Goal: Information Seeking & Learning: Learn about a topic

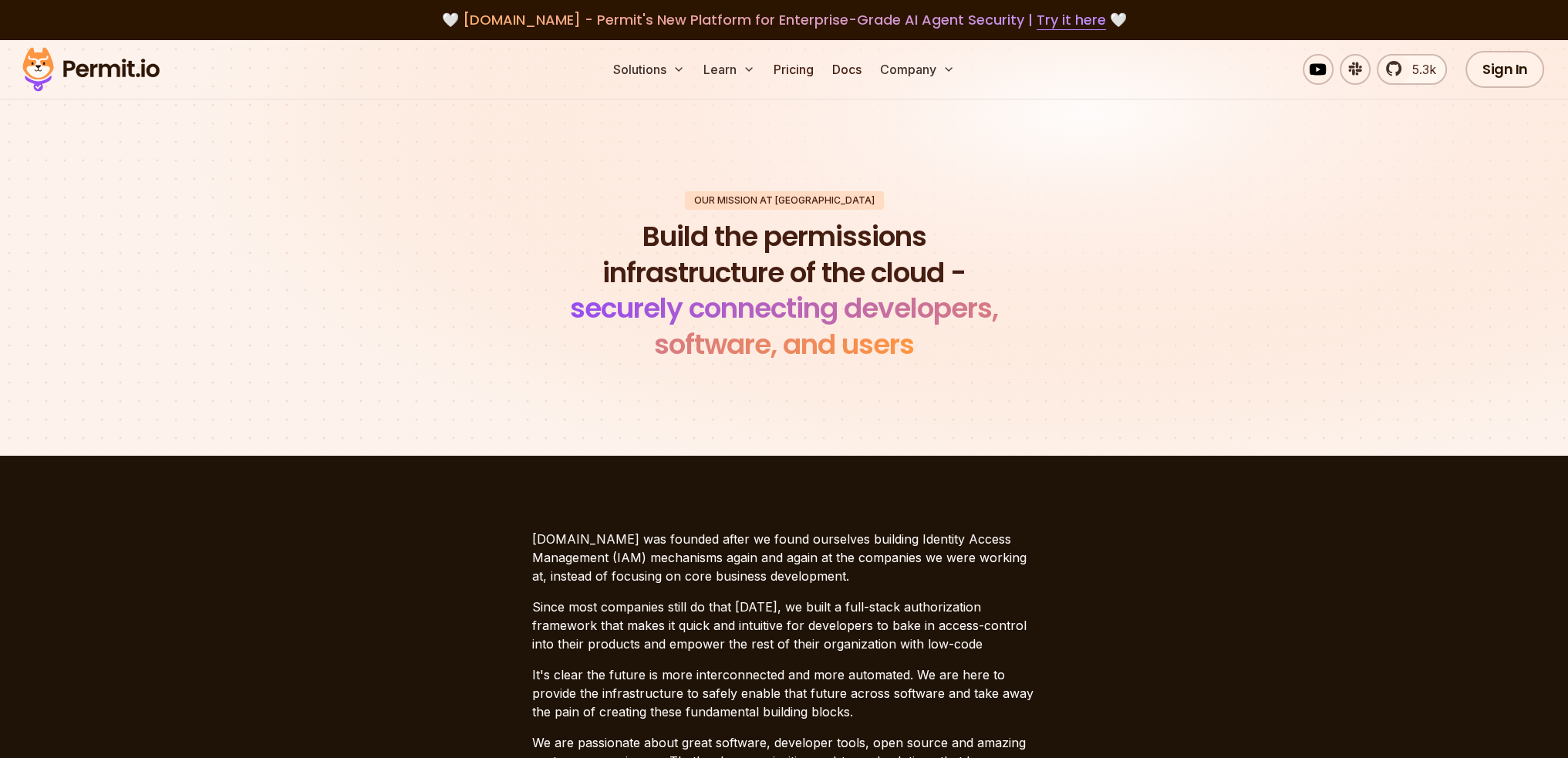
click at [96, 77] on img at bounding box center [90, 69] width 151 height 53
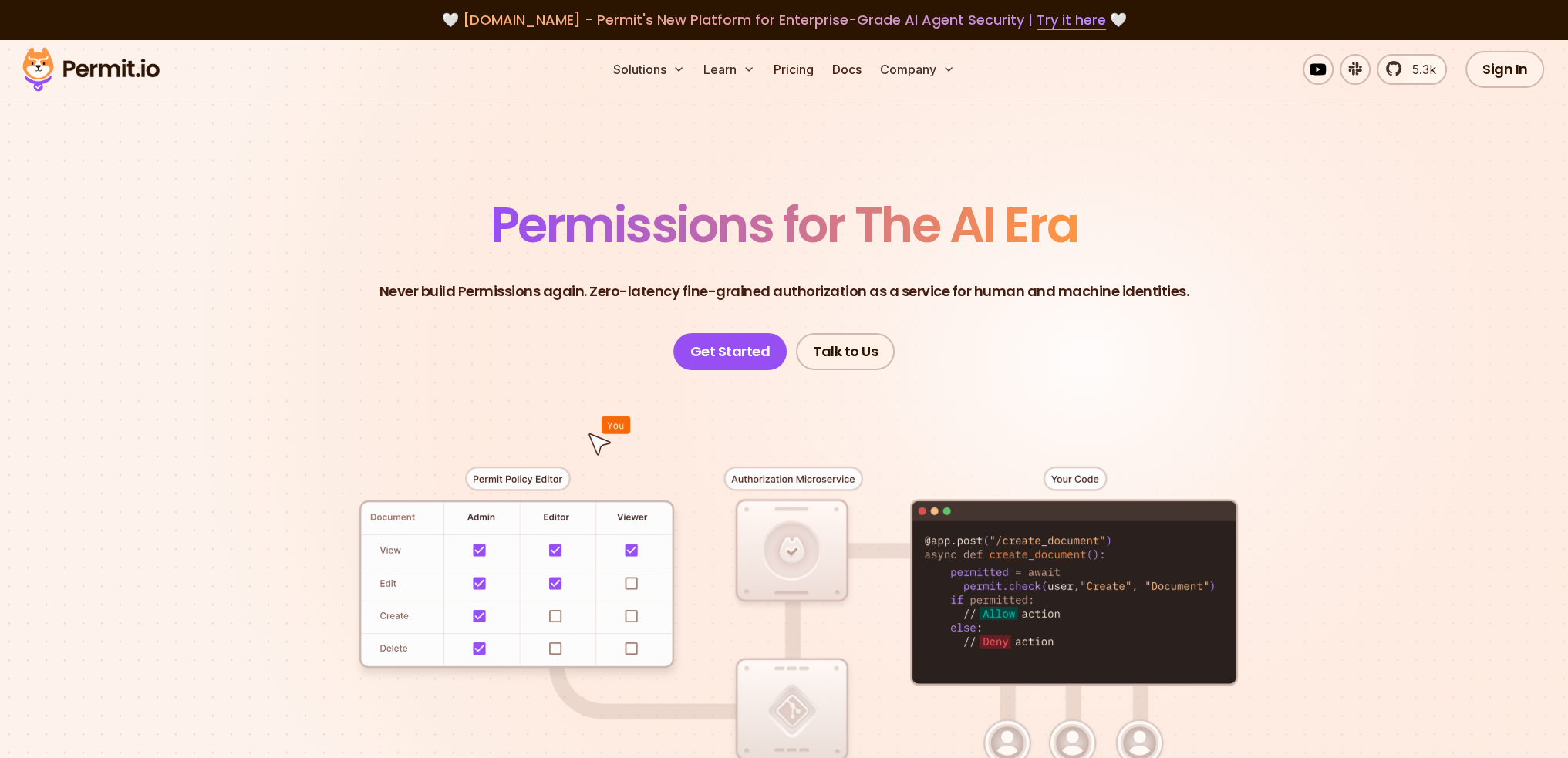
click at [129, 570] on section "Permissions for The AI Era Never build Permissions again. Zero-latency fine-gra…" at bounding box center [784, 549] width 1568 height 1018
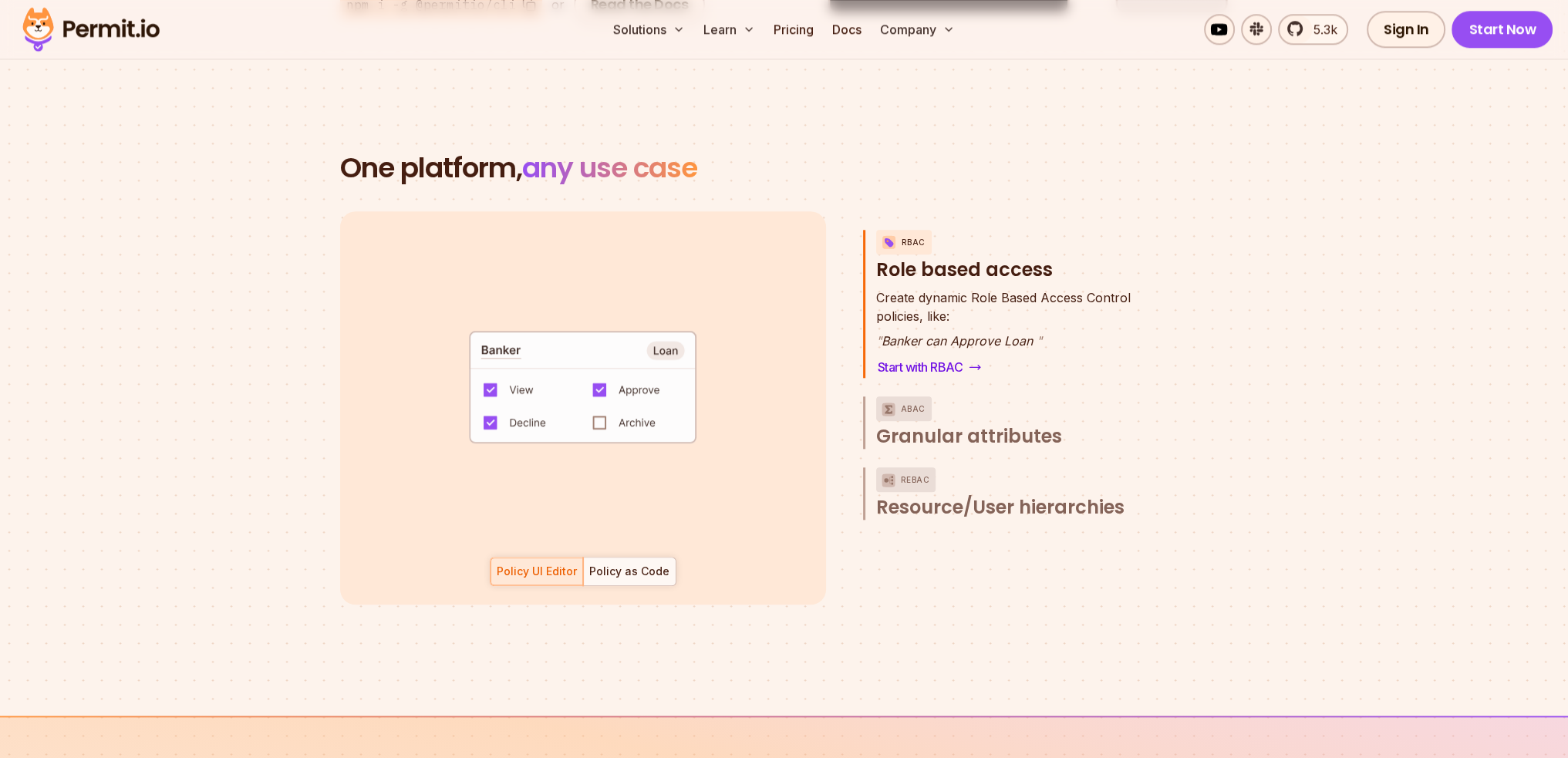
scroll to position [2160, 0]
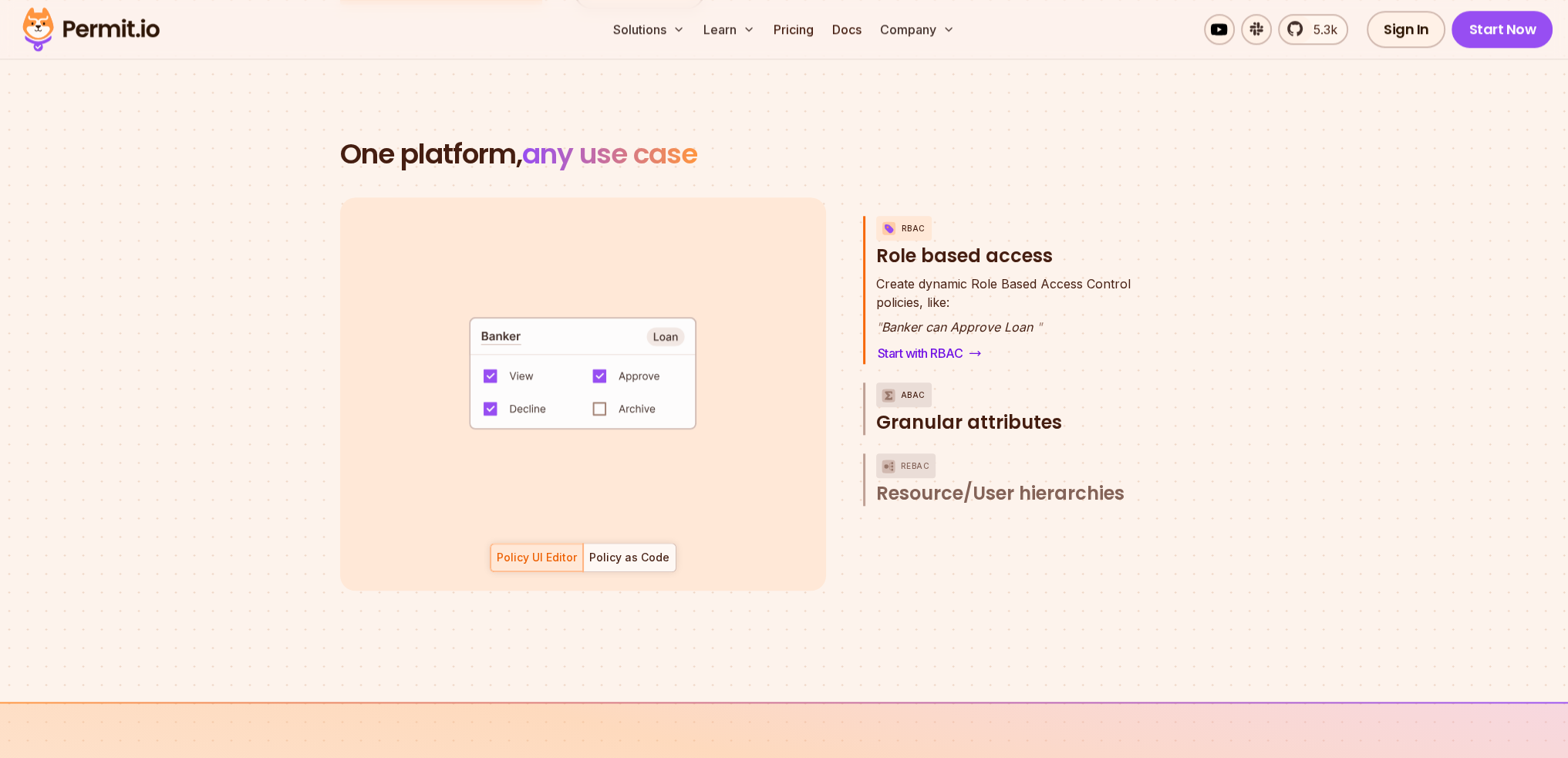
click at [1048, 410] on span "Granular attributes" at bounding box center [969, 422] width 186 height 24
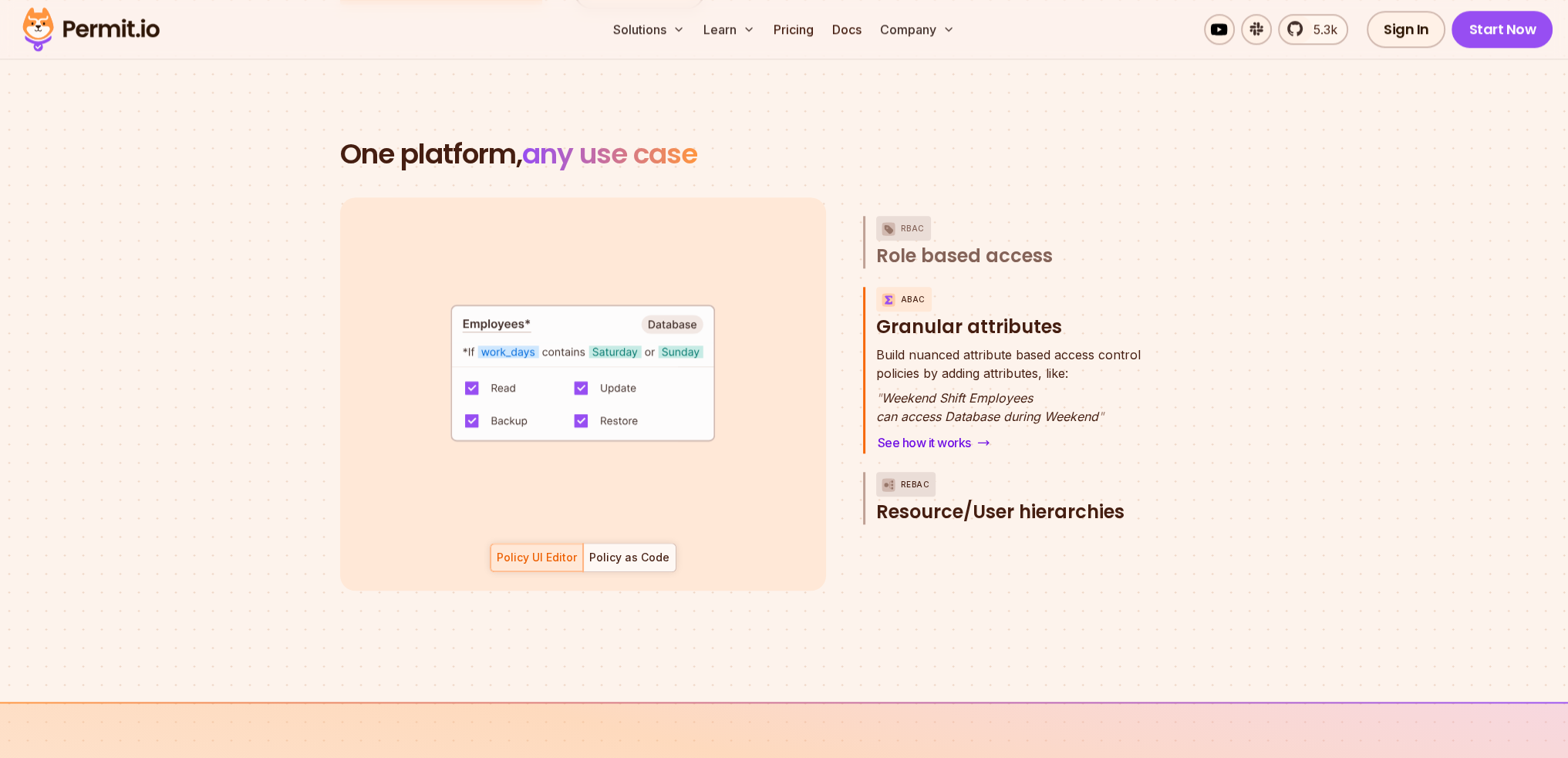
click at [1096, 500] on span "Resource/User hierarchies" at bounding box center [1000, 512] width 249 height 24
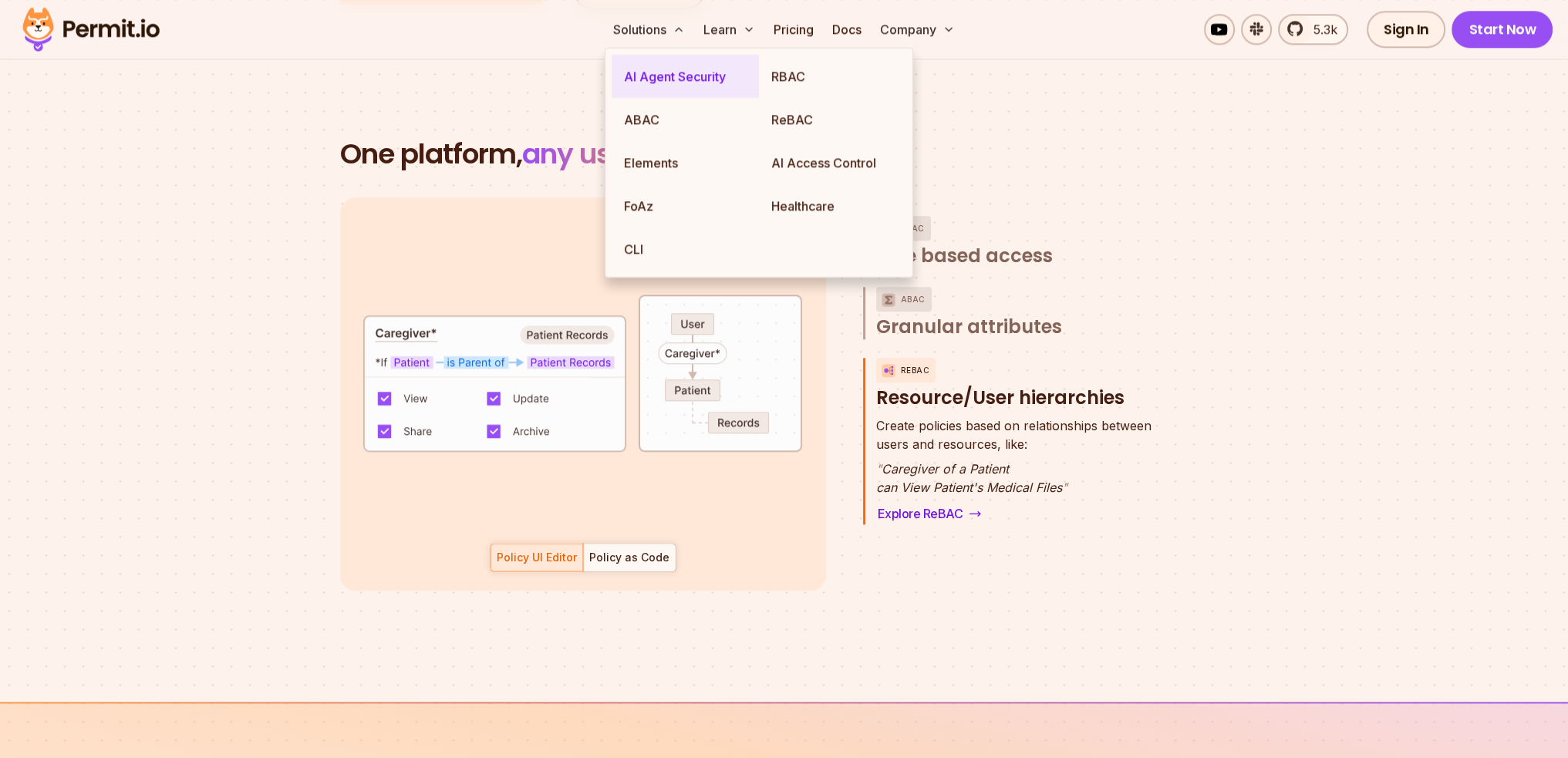
click at [654, 77] on link "AI Agent Security" at bounding box center [685, 76] width 147 height 43
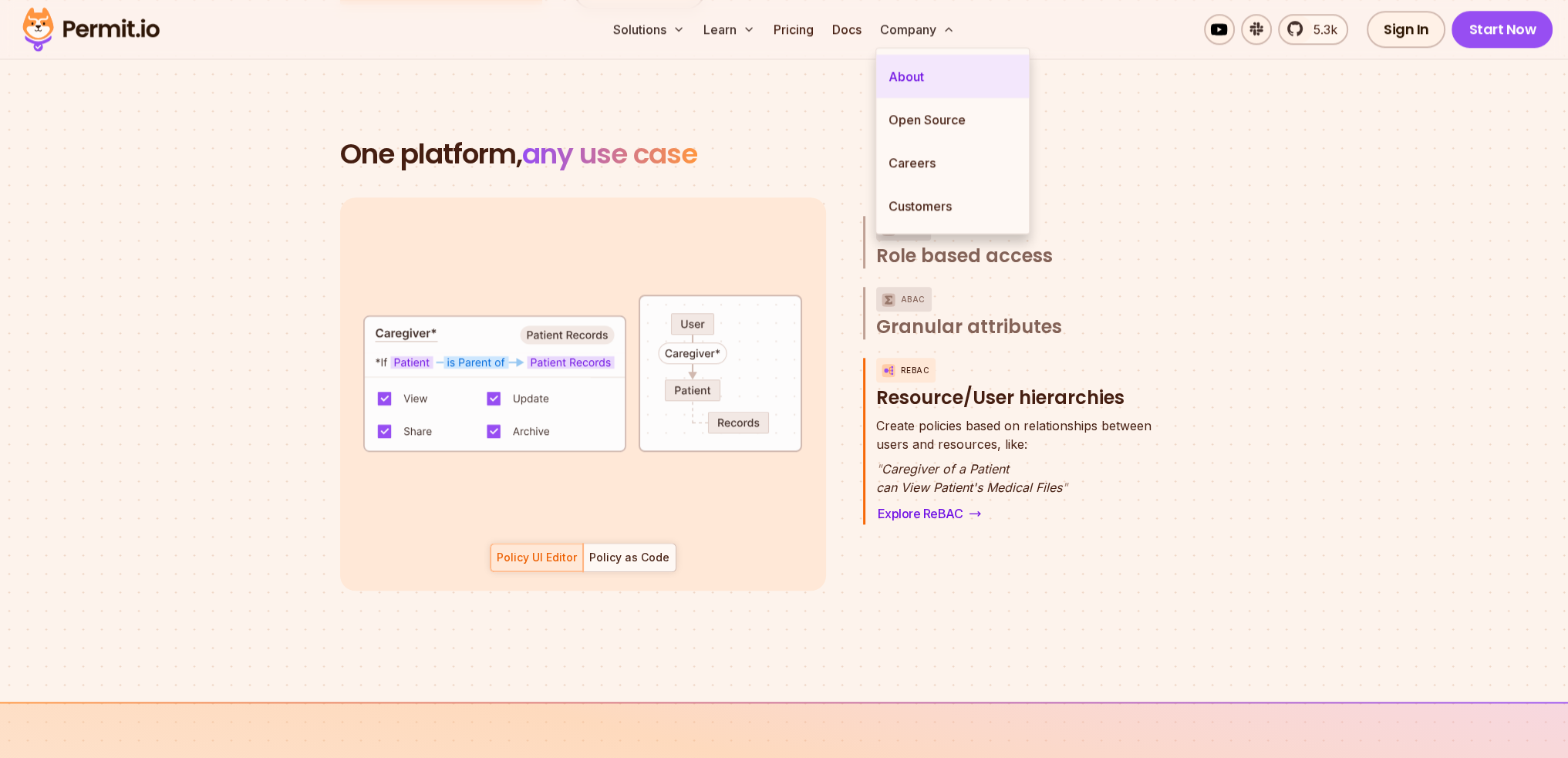
click at [929, 66] on link "About" at bounding box center [952, 76] width 153 height 43
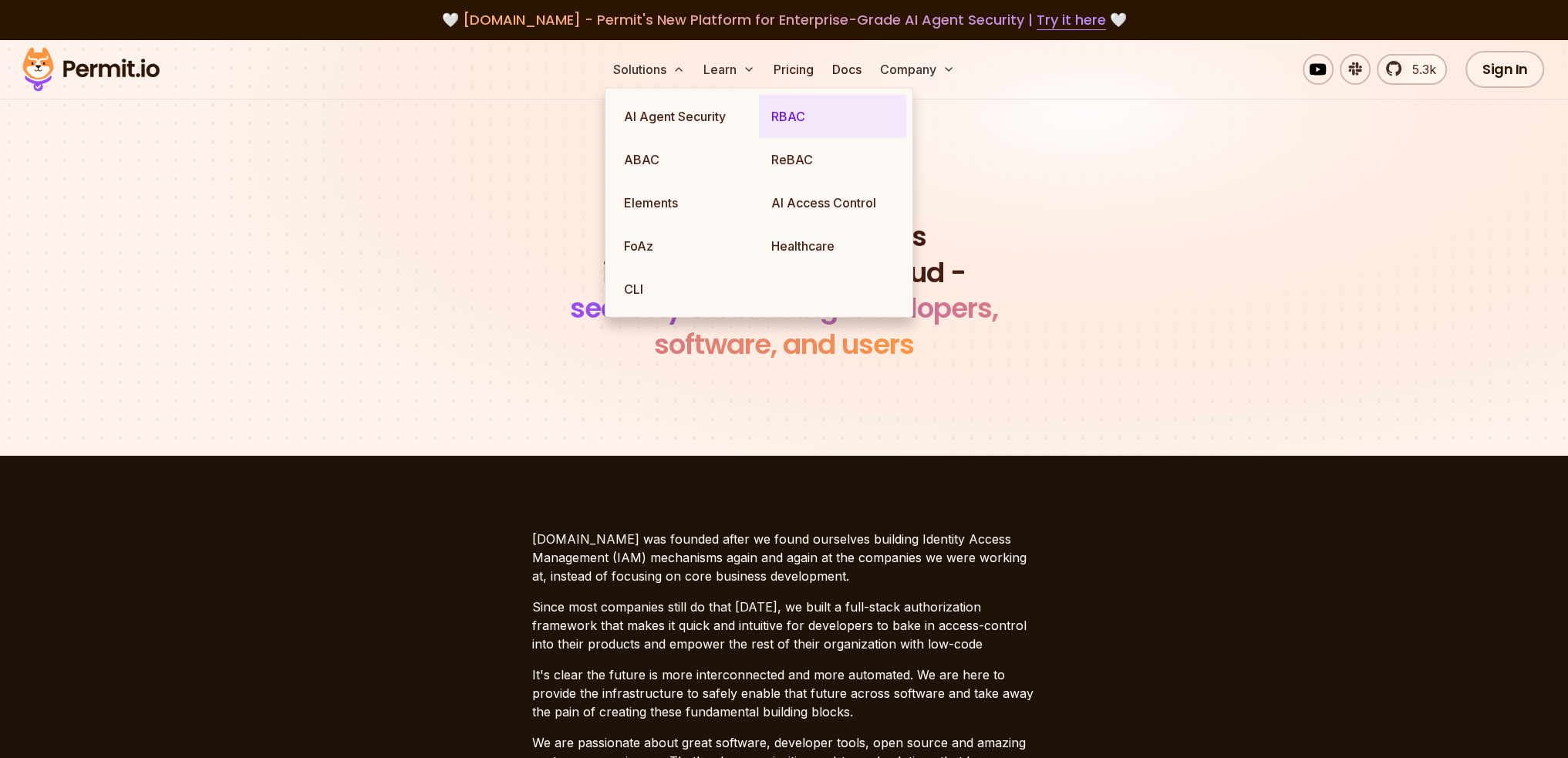
click at [818, 121] on link "RBAC" at bounding box center [832, 116] width 147 height 43
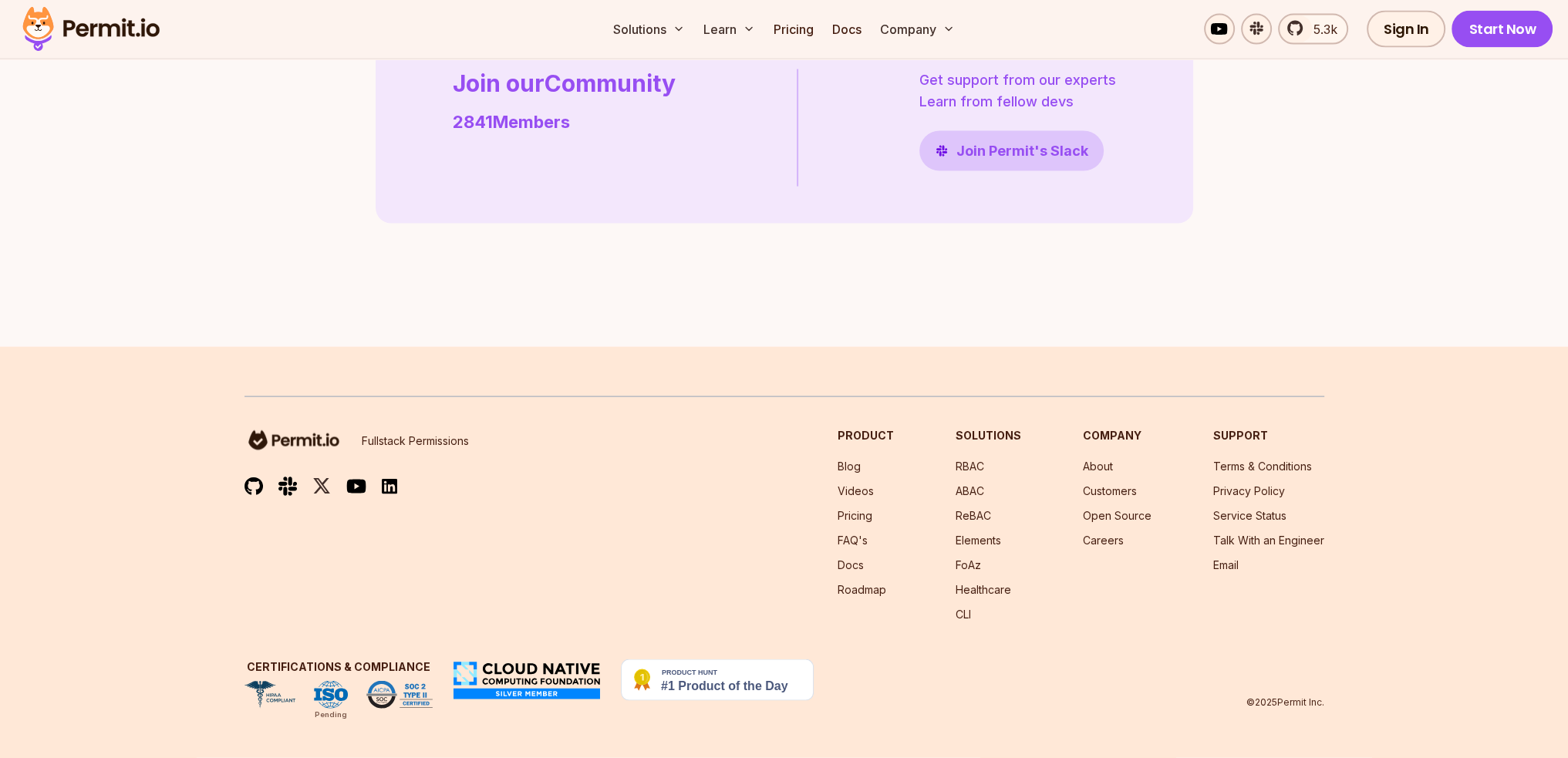
scroll to position [4440, 0]
click at [1108, 471] on link "About" at bounding box center [1098, 466] width 30 height 13
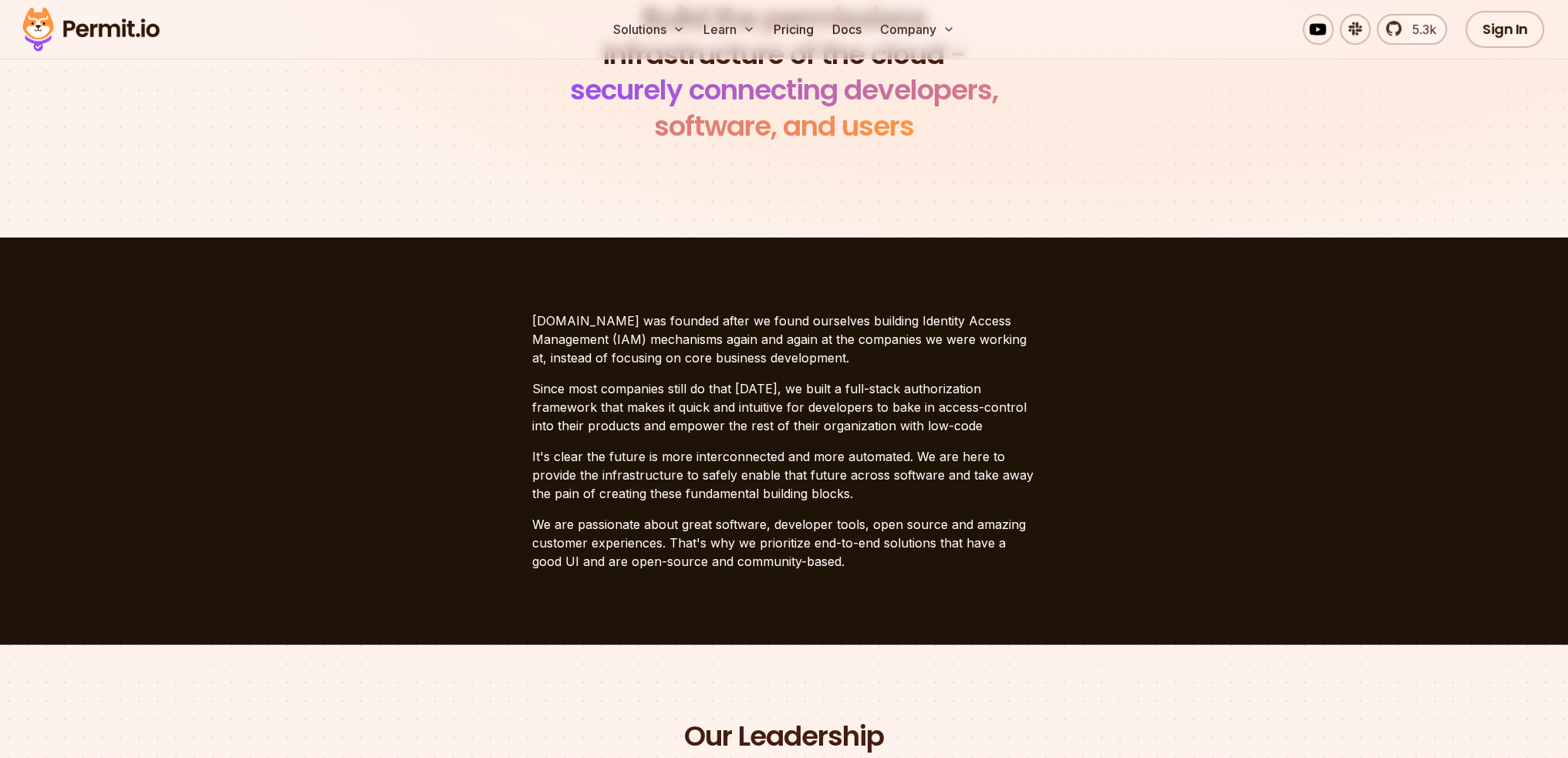
scroll to position [386, 0]
